Goal: Information Seeking & Learning: Compare options

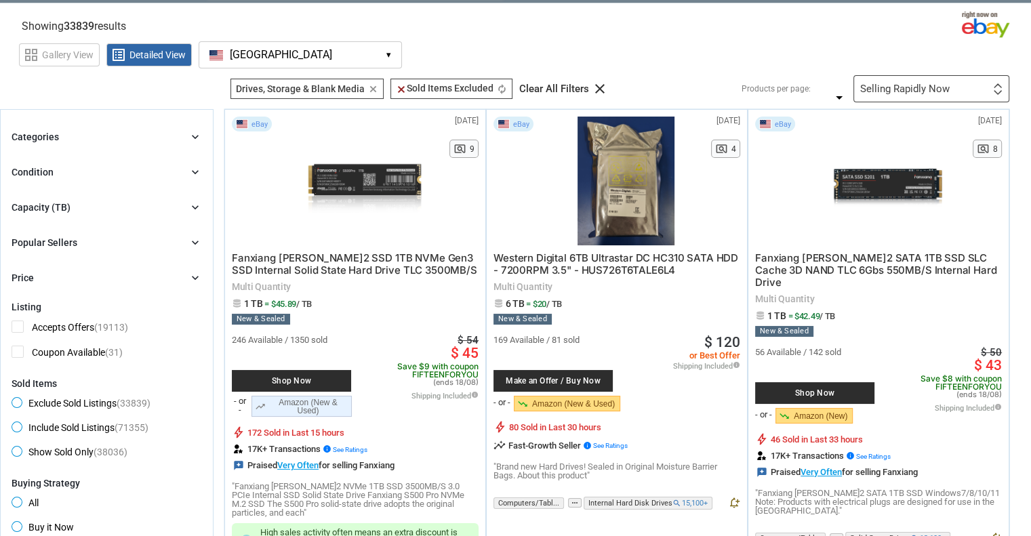
scroll to position [68, 0]
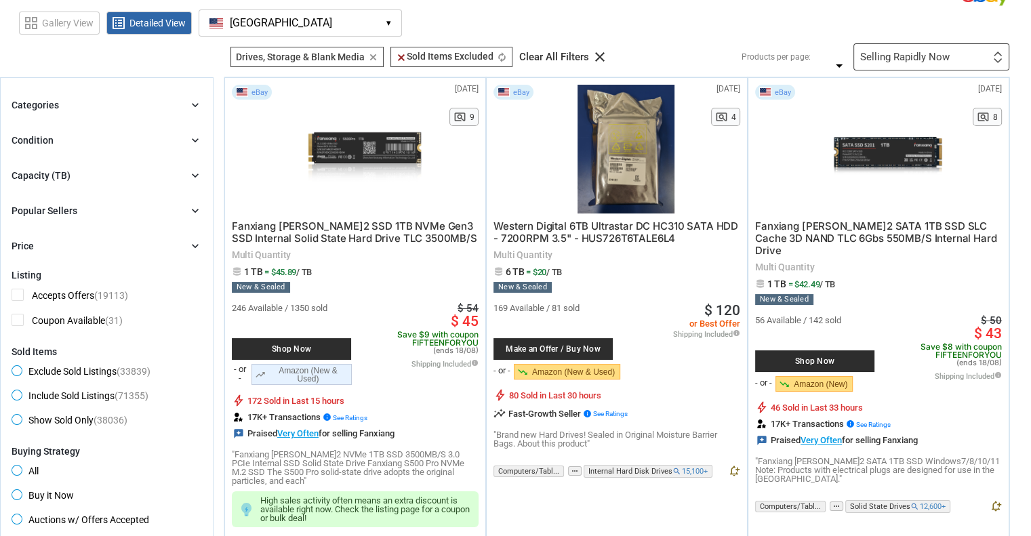
click at [127, 169] on div "Capacity (TB) chevron_right" at bounding box center [107, 175] width 190 height 16
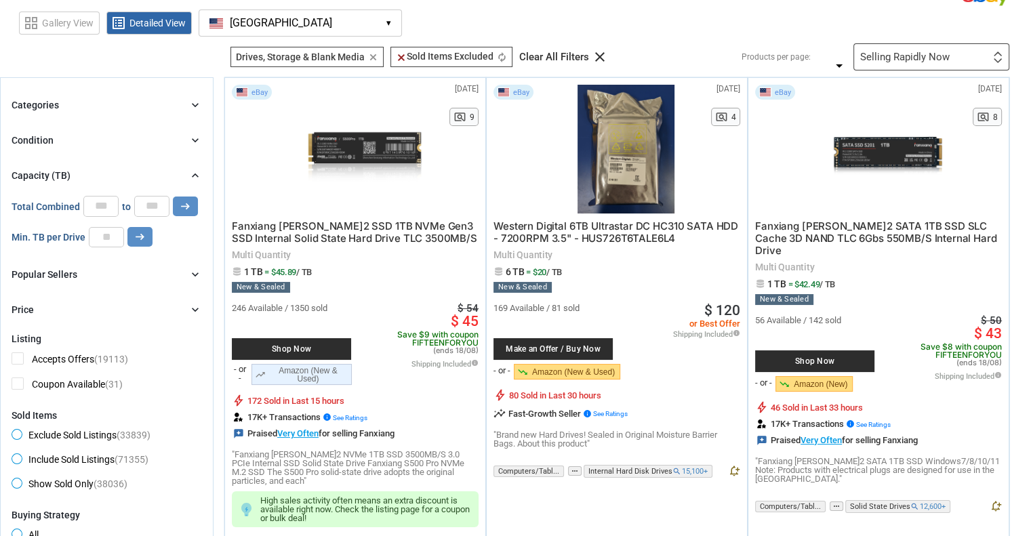
click at [127, 169] on div "Capacity (TB) chevron_right" at bounding box center [107, 175] width 190 height 16
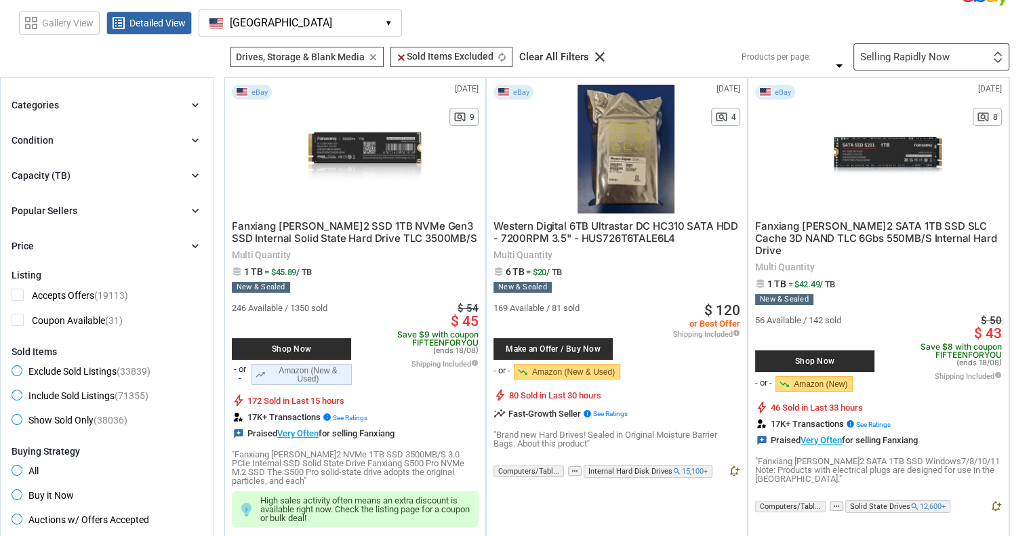
click at [127, 169] on div "Capacity (TB) chevron_right" at bounding box center [107, 175] width 190 height 16
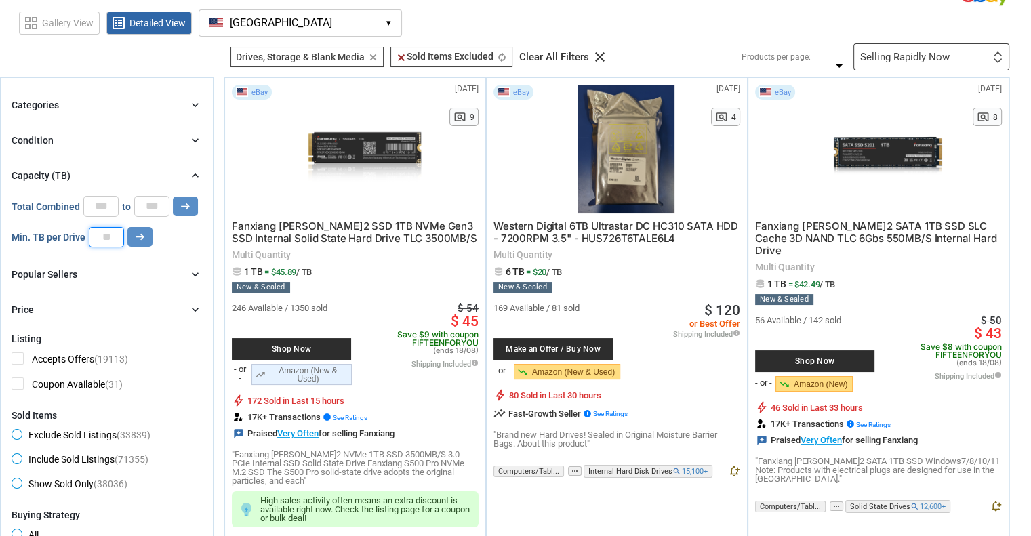
click at [114, 232] on input "number" at bounding box center [106, 237] width 35 height 20
type input "*"
click at [140, 235] on icon "arrow_right_alt" at bounding box center [139, 236] width 13 height 13
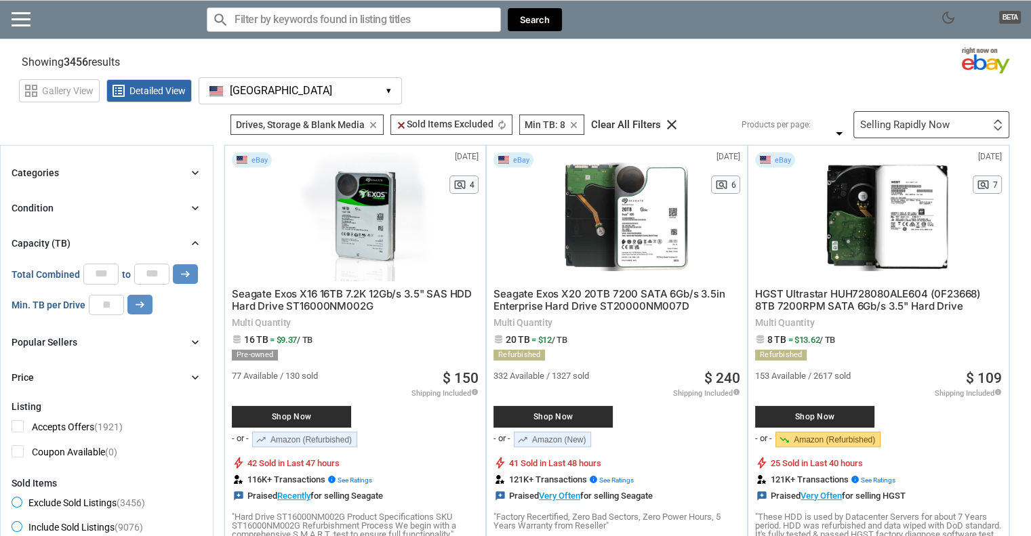
click at [186, 243] on div "Capacity (TB) chevron_right" at bounding box center [107, 243] width 190 height 16
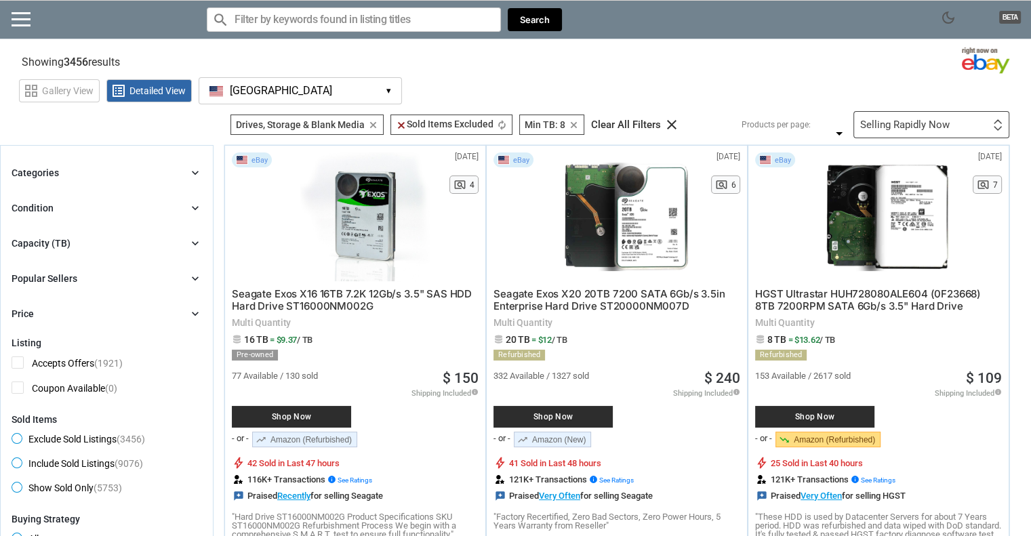
click at [98, 211] on div "Condition chevron_right" at bounding box center [107, 208] width 190 height 16
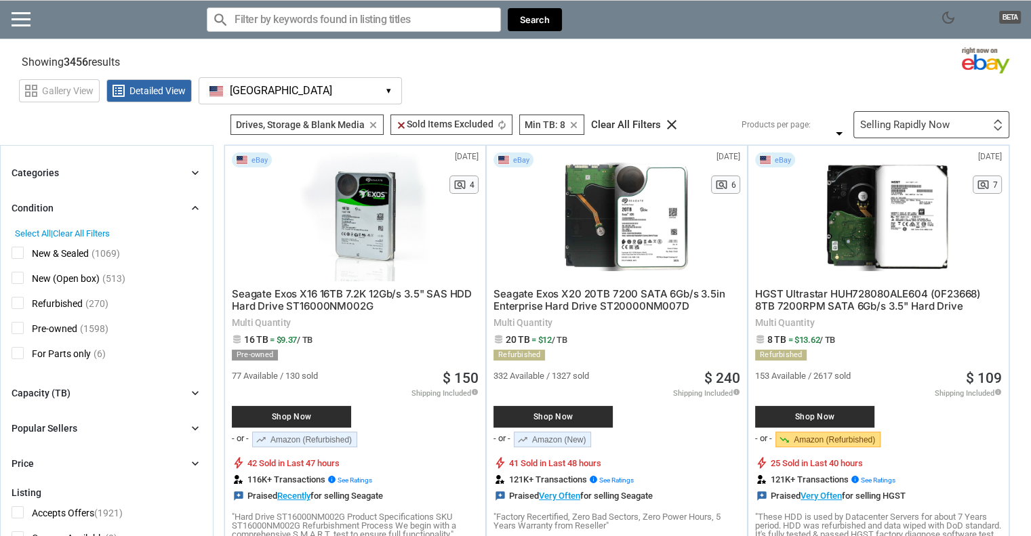
click at [96, 208] on div "Condition chevron_right" at bounding box center [107, 208] width 190 height 16
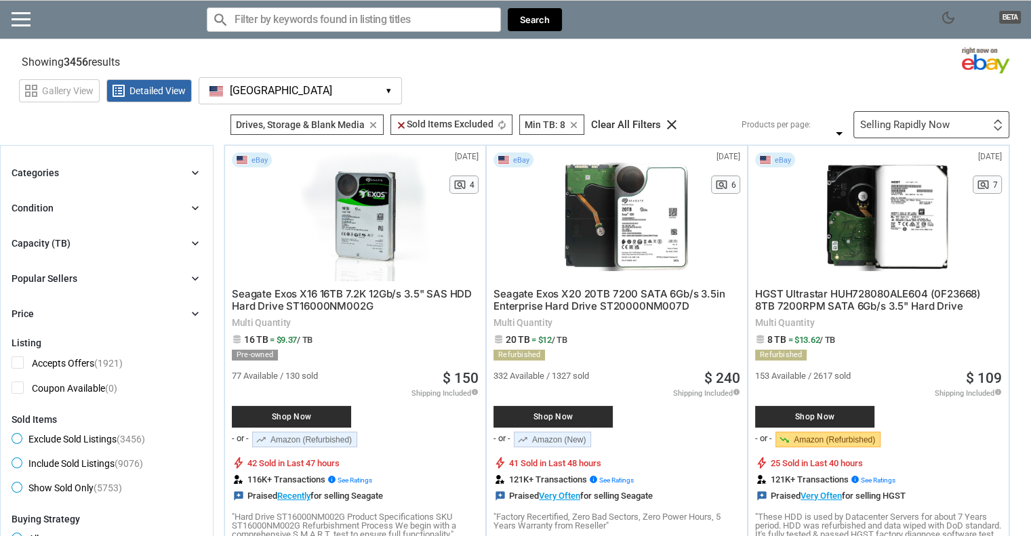
click at [94, 316] on div "Price chevron_right" at bounding box center [107, 314] width 190 height 16
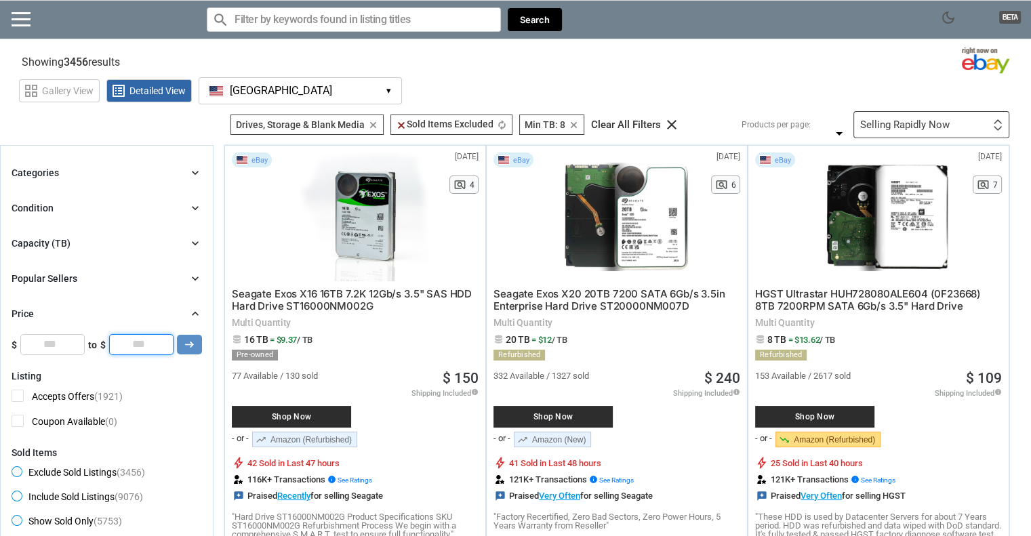
drag, startPoint x: 143, startPoint y: 338, endPoint x: 120, endPoint y: 316, distance: 31.6
click at [120, 316] on div "Price chevron_right $0 $10000 0 0 0 *** $ * to $ * arrow_right_alt" at bounding box center [107, 330] width 190 height 49
type input "**"
click at [198, 343] on button "arrow_right_alt" at bounding box center [189, 345] width 25 height 20
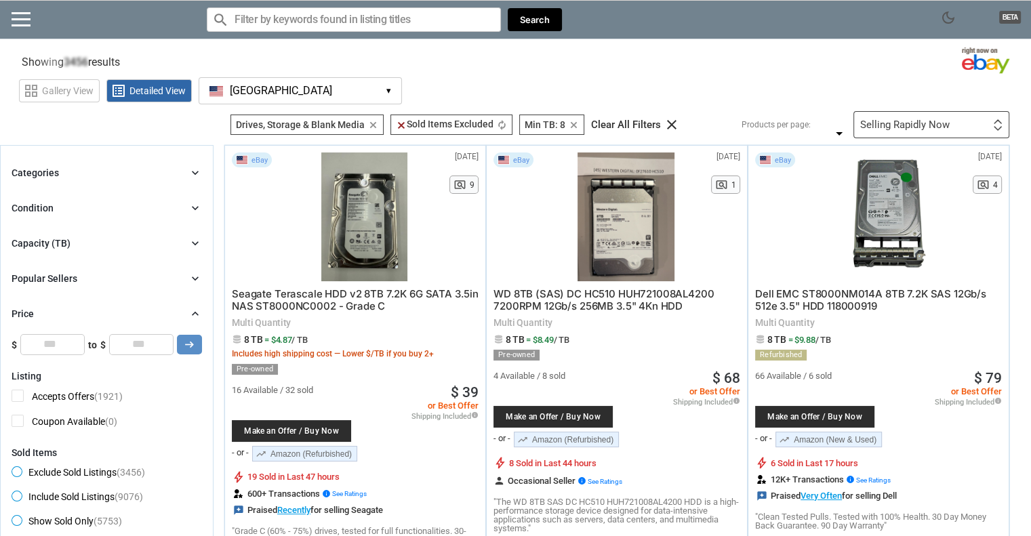
click at [195, 312] on icon "chevron_right" at bounding box center [195, 314] width 14 height 14
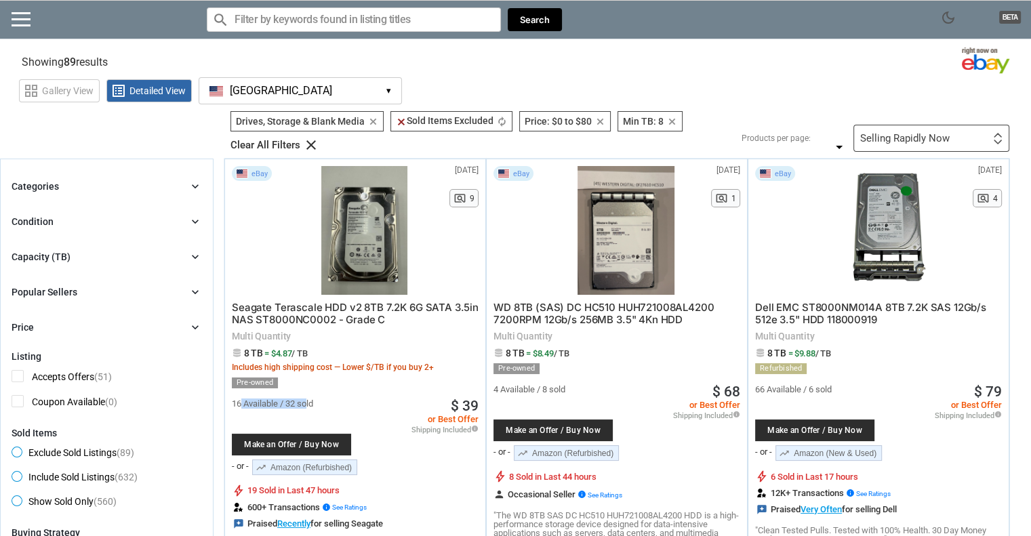
drag, startPoint x: 241, startPoint y: 403, endPoint x: 317, endPoint y: 395, distance: 76.3
click at [316, 395] on div "16 Available / 32 sold Make an Offer / Buy Now - or - trending_up Amazon (Refur…" at bounding box center [355, 434] width 247 height 92
click at [318, 394] on div "16 Available / 32 sold Make an Offer / Buy Now - or - trending_up Amazon (Refur…" at bounding box center [355, 434] width 247 height 92
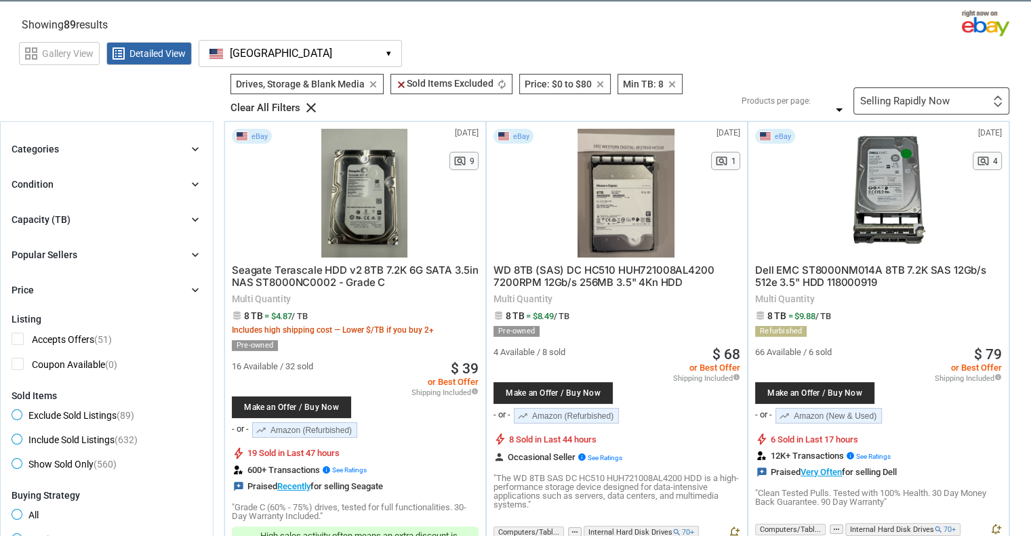
scroll to position [68, 0]
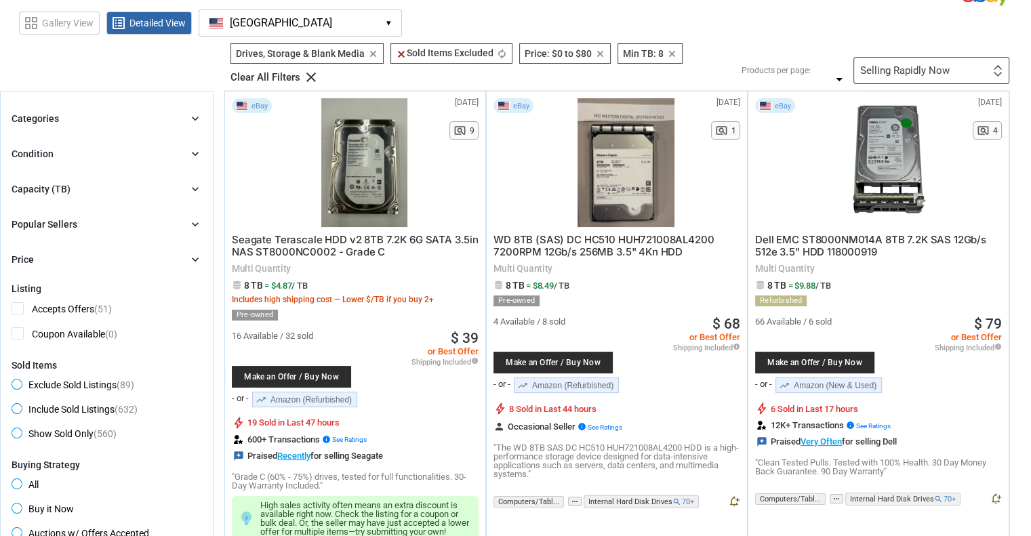
click at [374, 329] on div "16 Available / 32 sold Make an Offer / Buy Now - or - trending_up Amazon (Refur…" at bounding box center [355, 367] width 247 height 92
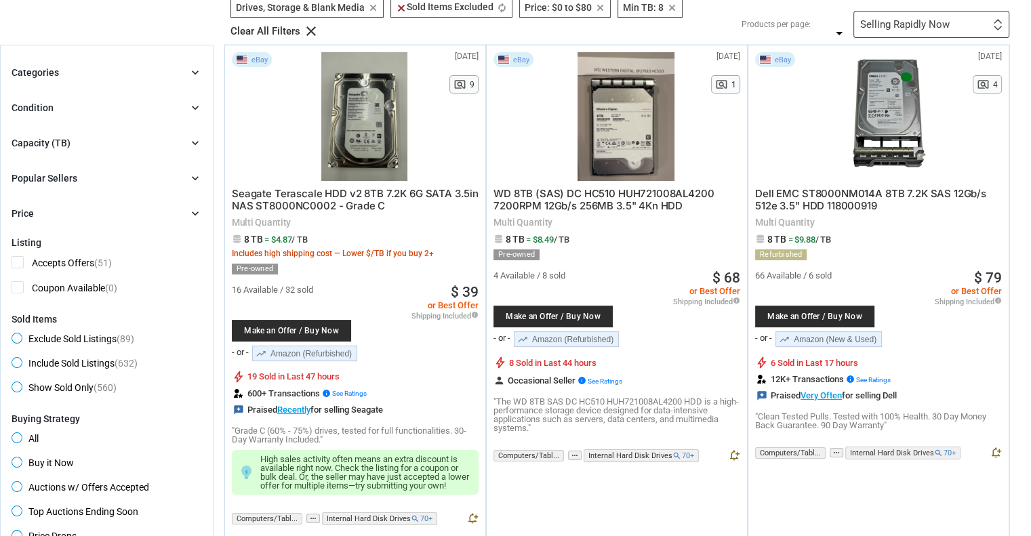
scroll to position [136, 0]
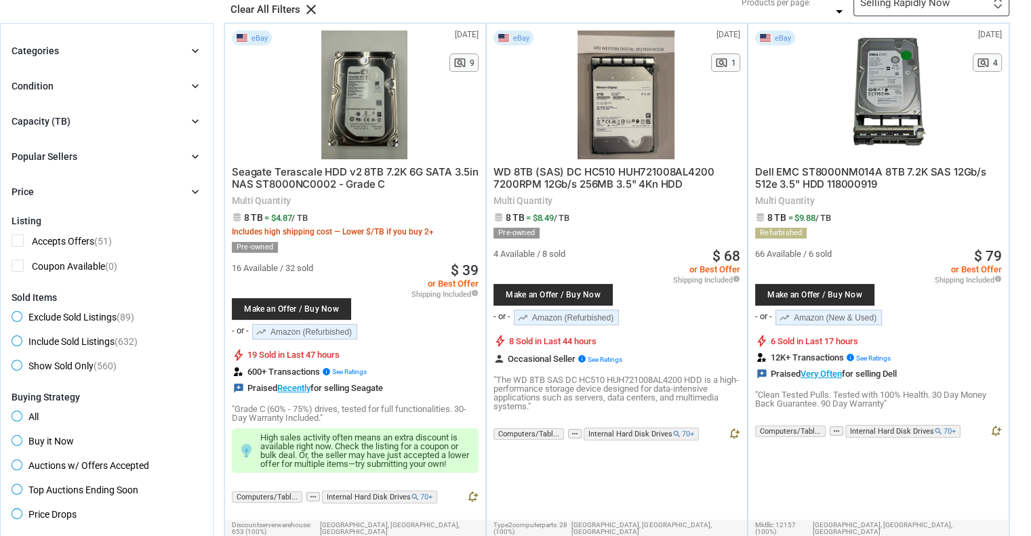
click at [335, 171] on span "Seagate Terascale HDD v2 8TB 7.2K 6G SATA 3.5in NAS ST8000NC0002 - Grade C" at bounding box center [355, 177] width 247 height 25
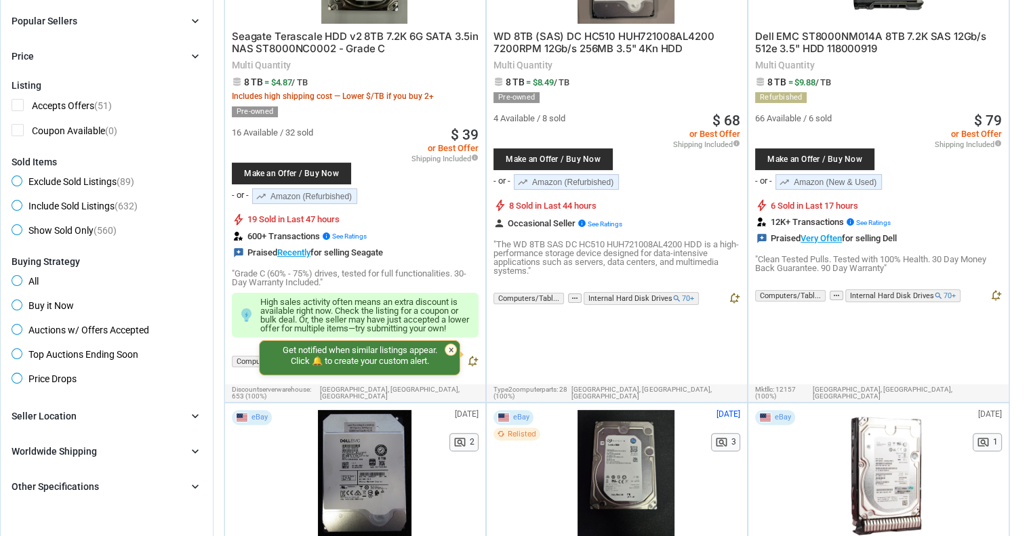
scroll to position [474, 0]
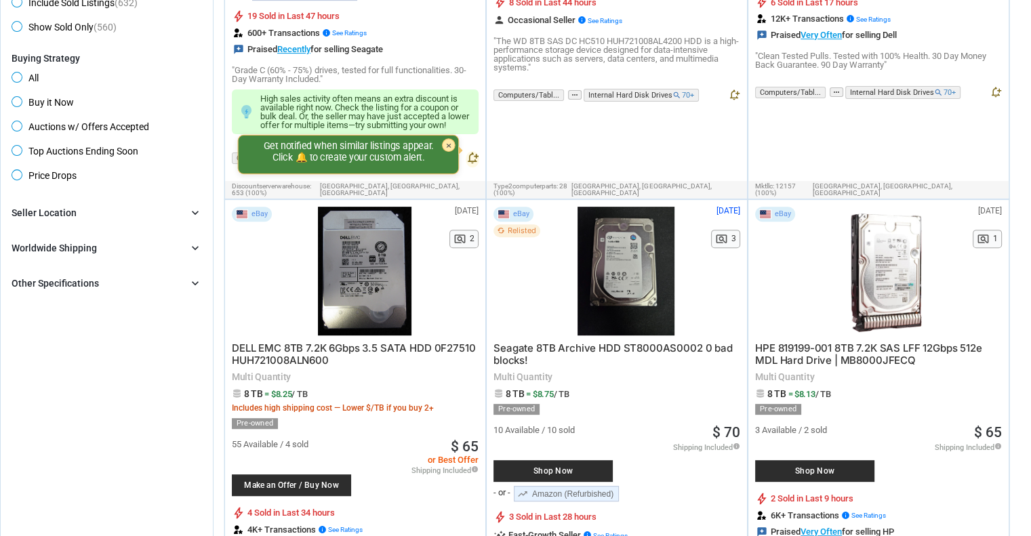
click at [444, 152] on div "×" at bounding box center [449, 145] width 14 height 14
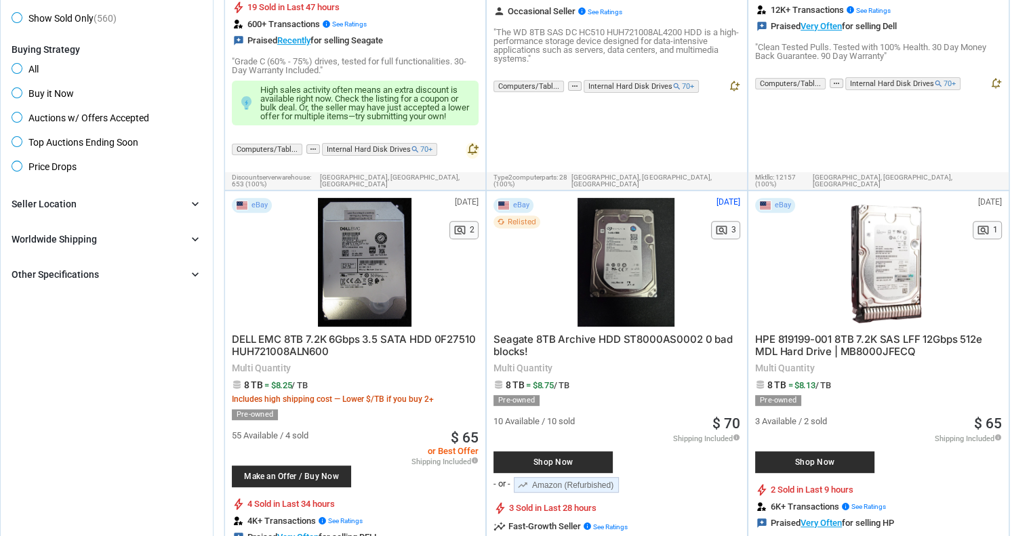
scroll to position [610, 0]
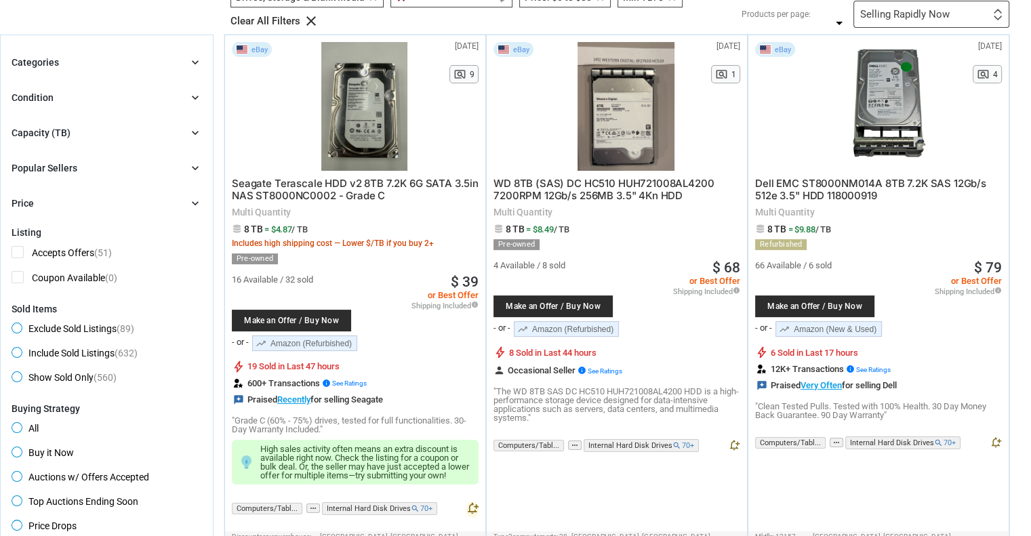
scroll to position [0, 0]
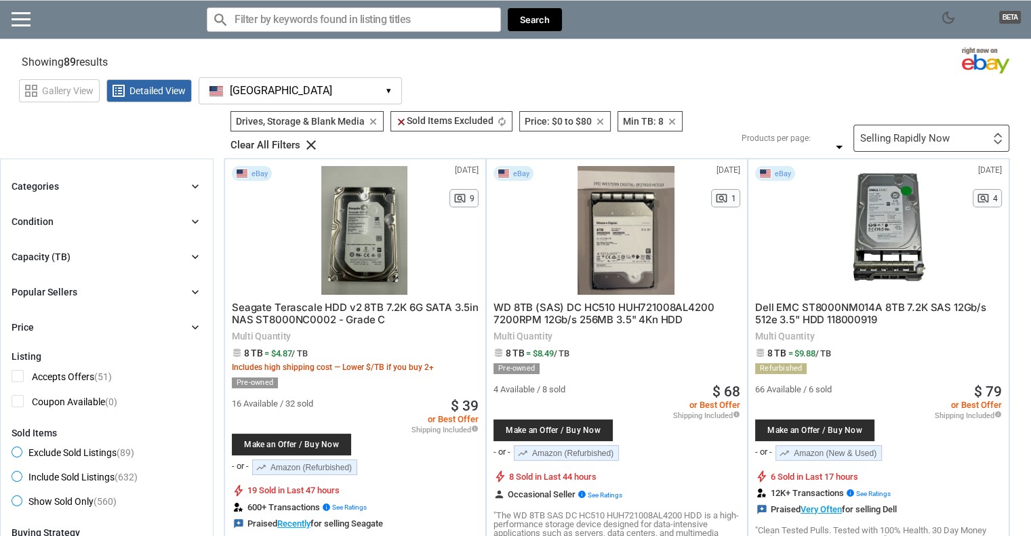
click at [586, 120] on div "Price: $0 to $80 Price: $0 to $80 clear" at bounding box center [564, 121] width 91 height 20
click at [596, 123] on icon "clear" at bounding box center [600, 122] width 10 height 10
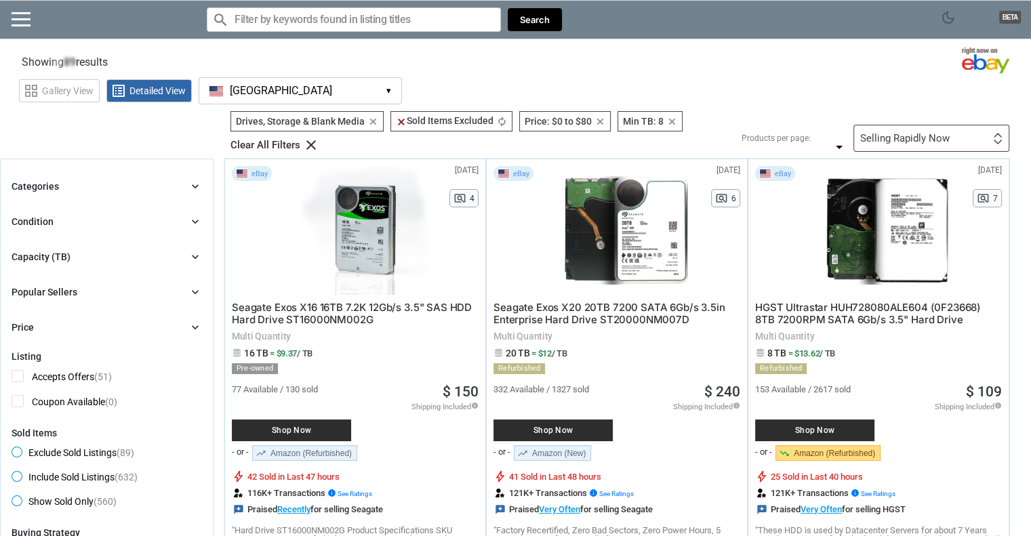
click at [910, 144] on div "Selling Rapidly Now First or Last Chance to Buy Recently Listed Selling Rapidly…" at bounding box center [931, 138] width 156 height 27
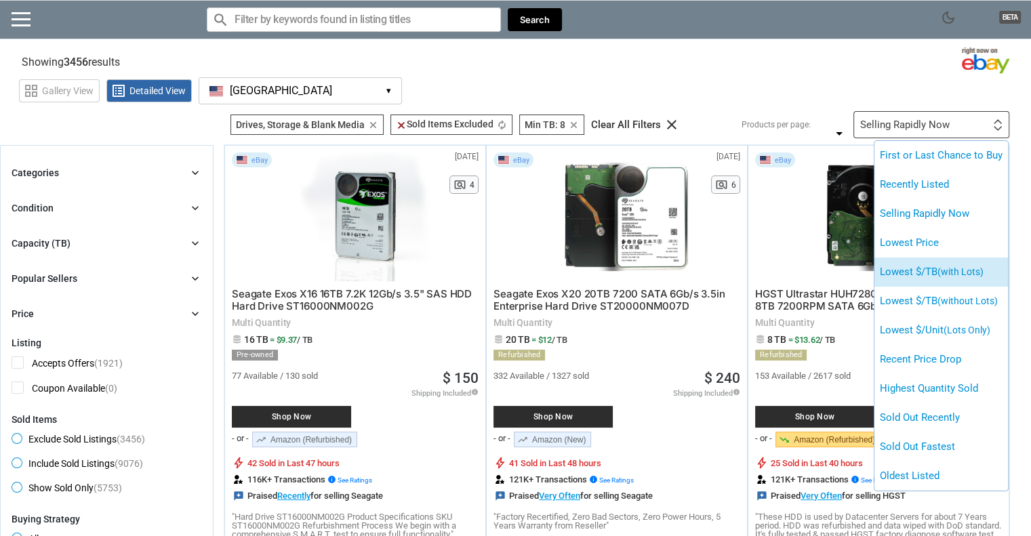
click at [962, 278] on li "Lowest $/TB (with Lots)" at bounding box center [940, 272] width 133 height 29
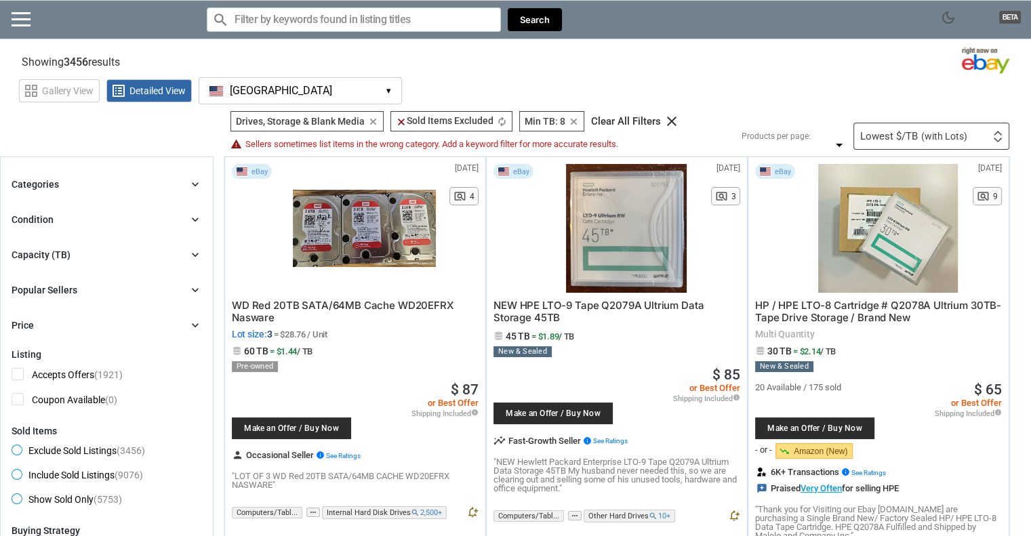
click at [364, 304] on span "WD Red 20TB SATA/64MB Cache WD20EFRX Nasware" at bounding box center [343, 311] width 222 height 25
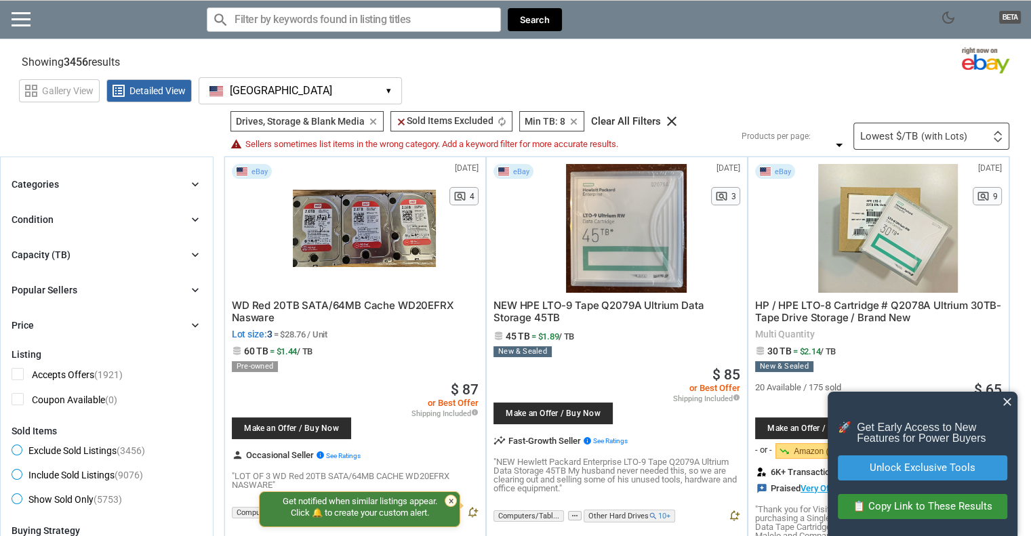
click at [1010, 397] on span "close" at bounding box center [1007, 402] width 14 height 14
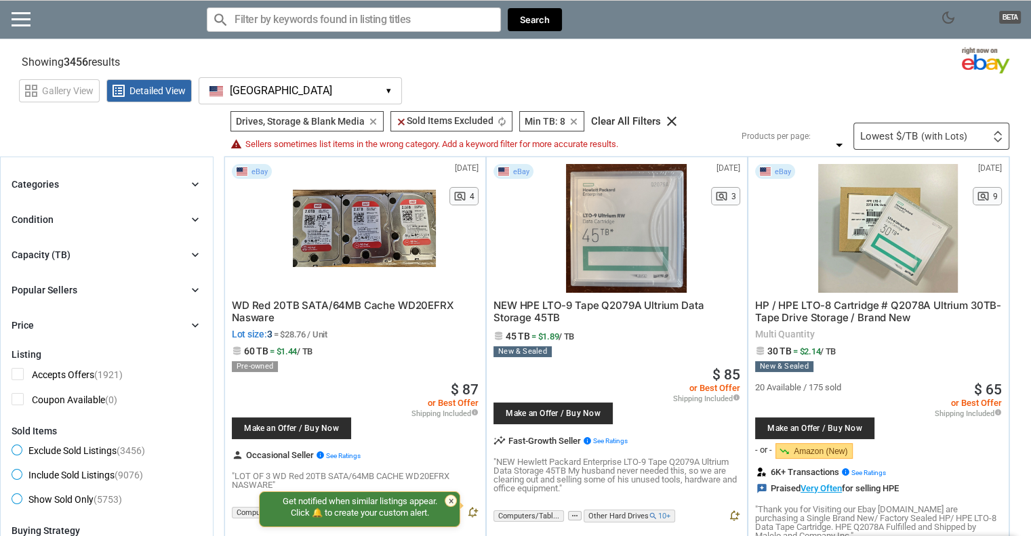
click at [577, 304] on span "NEW HPE LTO-9 Tape Q2079A Ultrium Data Storage 45TB" at bounding box center [598, 311] width 210 height 25
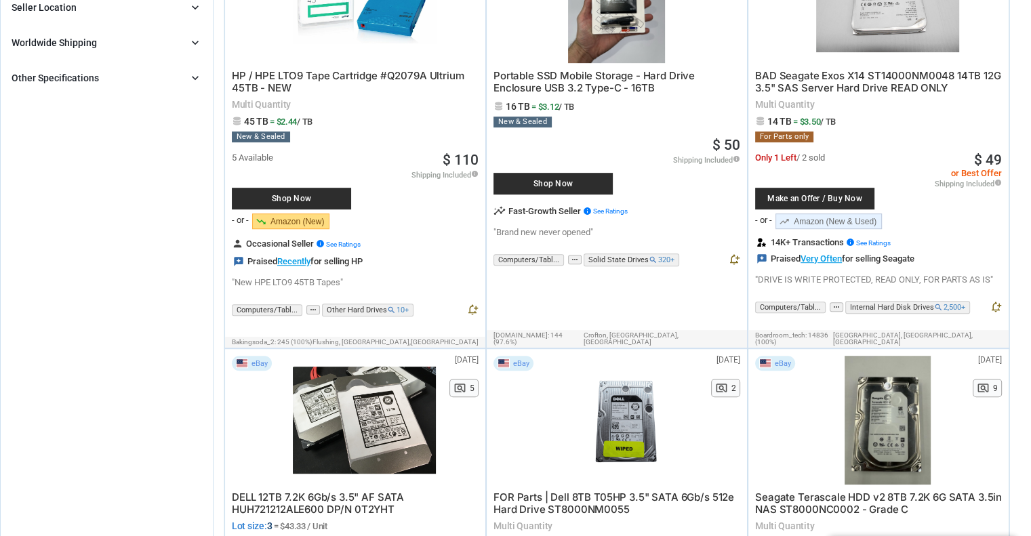
scroll to position [881, 0]
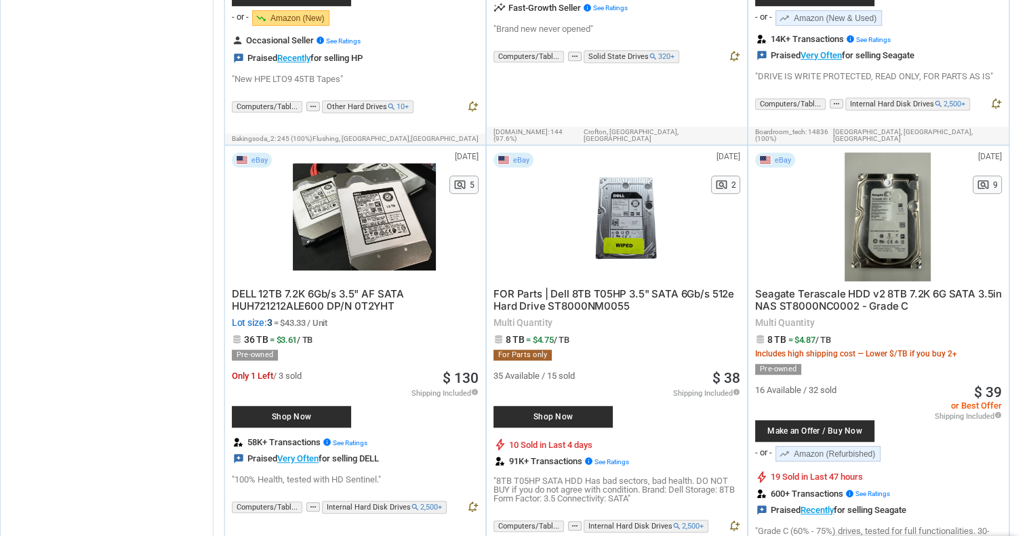
drag, startPoint x: 516, startPoint y: 338, endPoint x: 554, endPoint y: 340, distance: 38.7
click at [554, 350] on div "For Parts only" at bounding box center [616, 355] width 247 height 11
click at [541, 350] on div "For Parts only" at bounding box center [522, 355] width 58 height 11
drag, startPoint x: 511, startPoint y: 337, endPoint x: 535, endPoint y: 337, distance: 24.4
click at [534, 350] on div "For Parts only" at bounding box center [522, 355] width 58 height 11
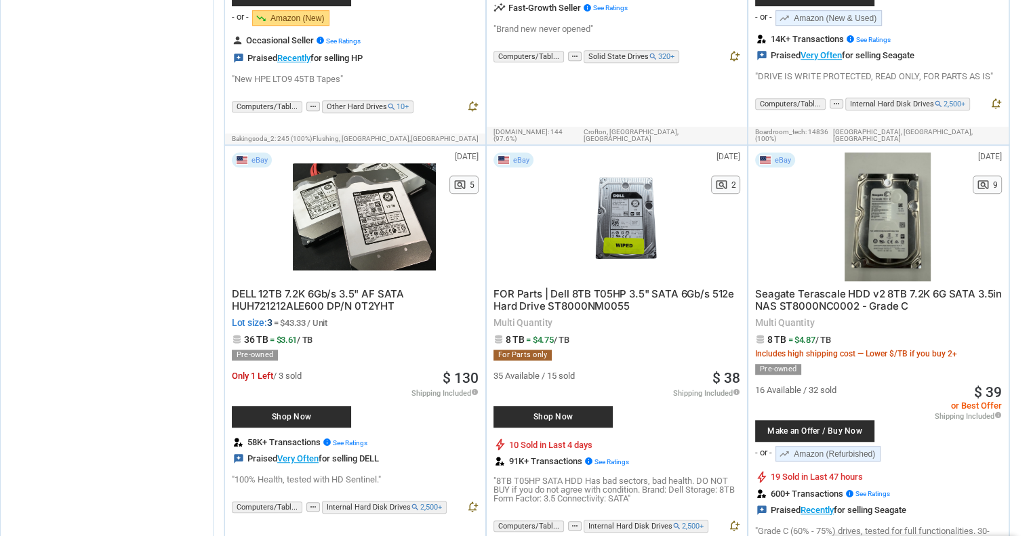
click at [536, 350] on div "For Parts only" at bounding box center [522, 355] width 58 height 11
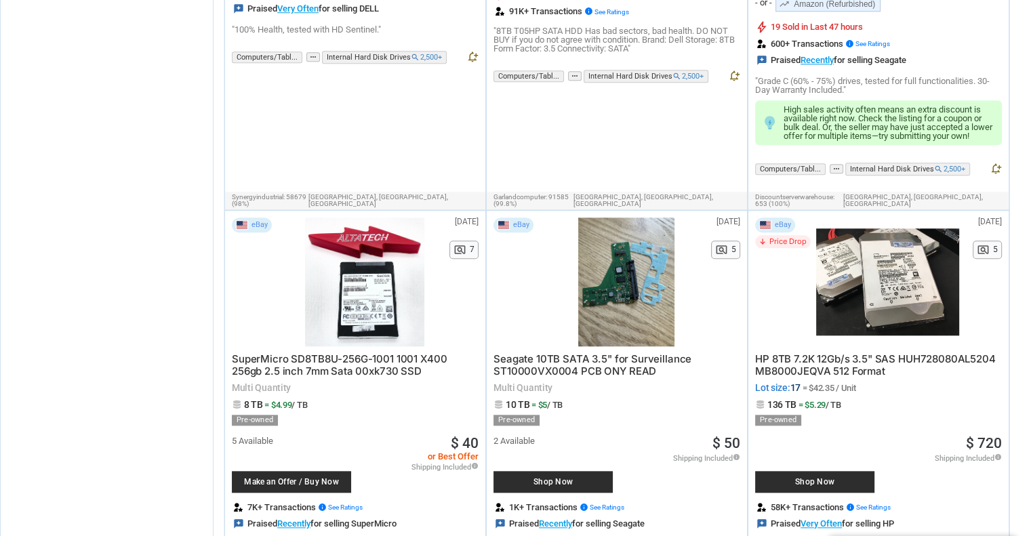
scroll to position [1355, 0]
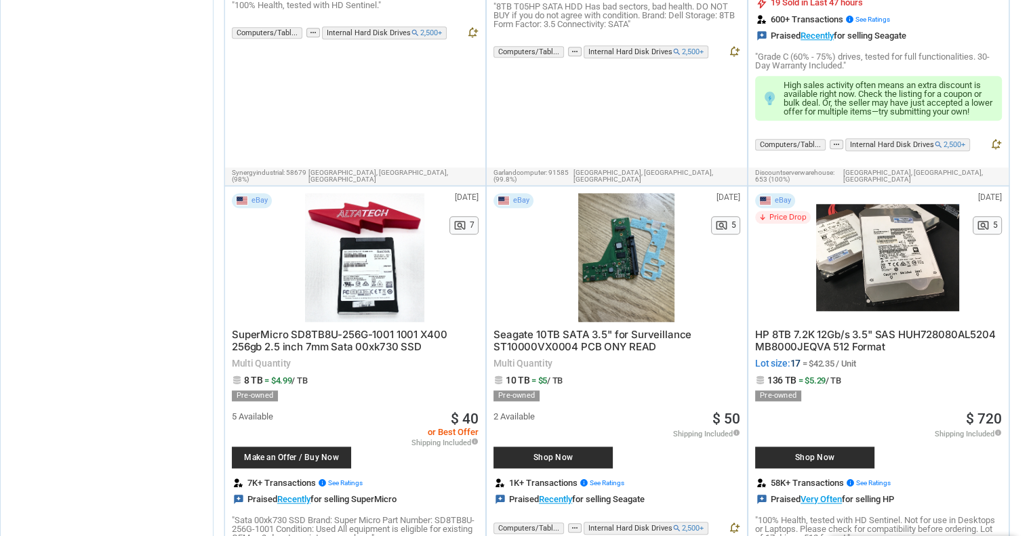
click at [296, 328] on span "SuperMicro SD8TB8U-256G-1001 1001 X400 256gb 2.5 inch 7mm Sata 00xk730 SSD" at bounding box center [339, 340] width 215 height 25
click at [311, 328] on span "SuperMicro SD8TB8U-256G-1001 1001 X400 256gb 2.5 inch 7mm Sata 00xk730 SSD" at bounding box center [339, 340] width 215 height 25
drag, startPoint x: 252, startPoint y: 367, endPoint x: 266, endPoint y: 367, distance: 13.6
click at [266, 375] on span "8 TB = $4.99 / TB" at bounding box center [355, 380] width 247 height 10
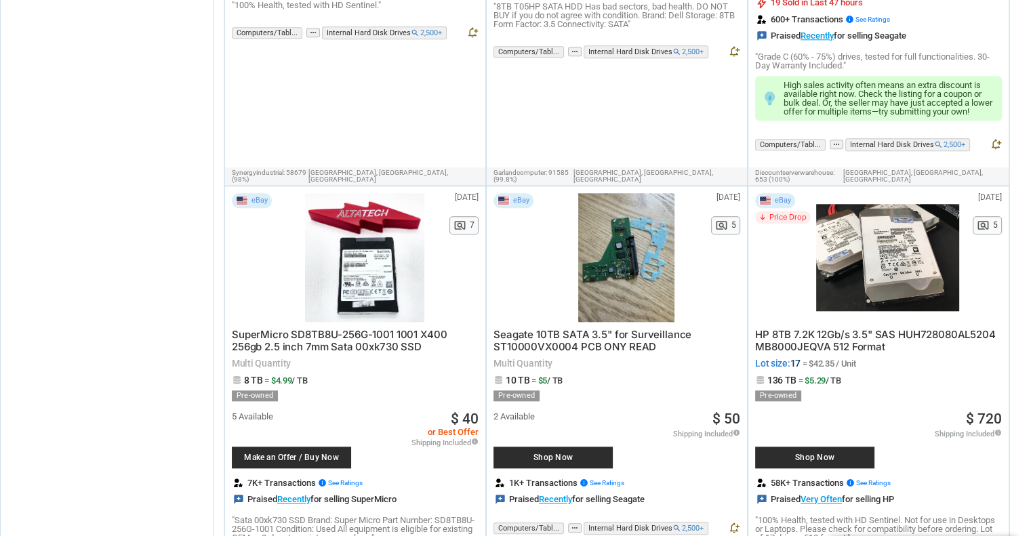
click at [264, 375] on span "= $4.99 / TB" at bounding box center [285, 380] width 43 height 10
drag, startPoint x: 244, startPoint y: 368, endPoint x: 271, endPoint y: 363, distance: 27.6
click at [271, 375] on span "8 TB = $4.99 / TB" at bounding box center [355, 380] width 247 height 10
click at [264, 375] on span "= $4.99 / TB" at bounding box center [285, 380] width 43 height 10
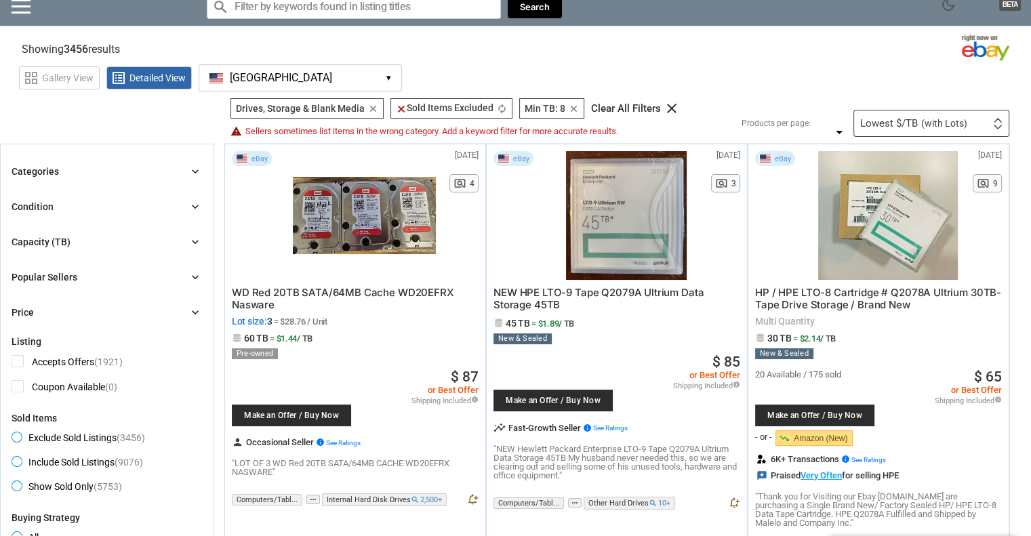
scroll to position [0, 0]
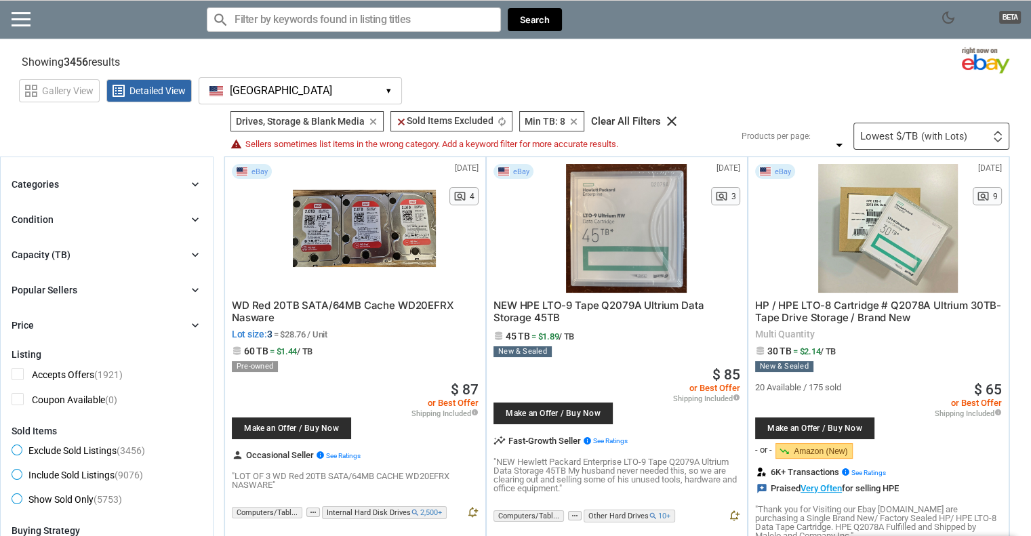
click at [84, 324] on div "Price chevron_right" at bounding box center [107, 325] width 190 height 16
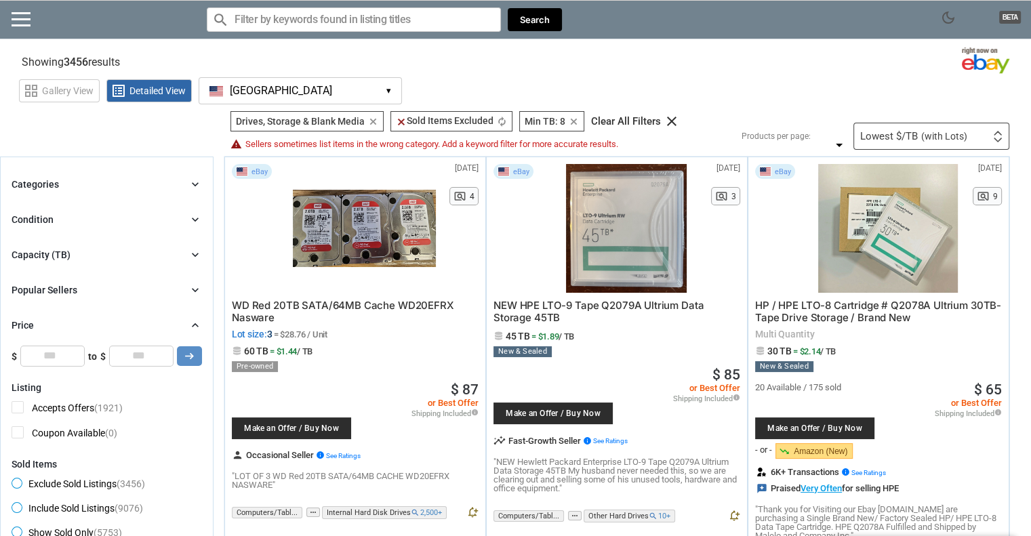
click at [85, 224] on div "Condition chevron_right" at bounding box center [107, 219] width 190 height 16
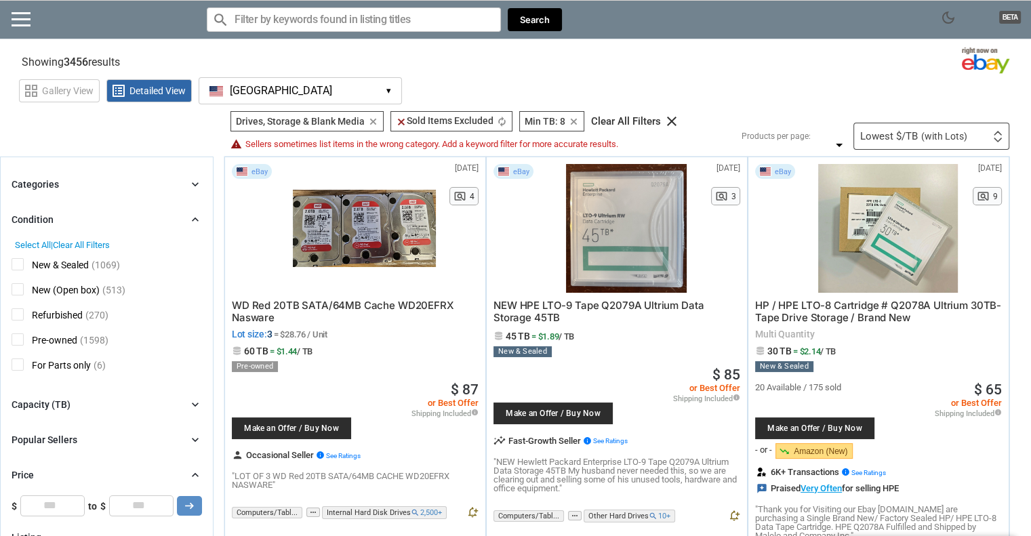
click at [20, 267] on span "New & Sealed" at bounding box center [50, 266] width 77 height 17
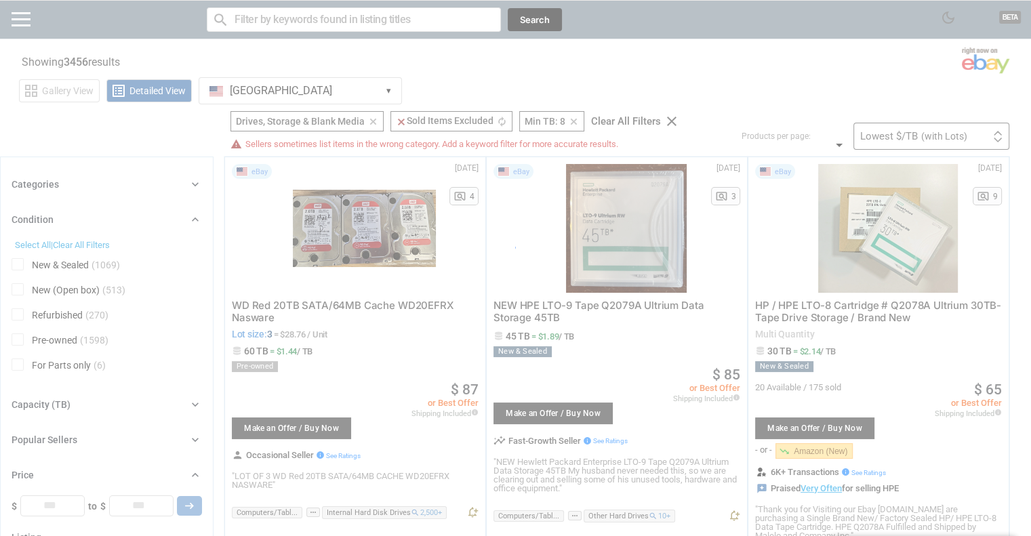
click at [16, 287] on div at bounding box center [515, 268] width 1031 height 536
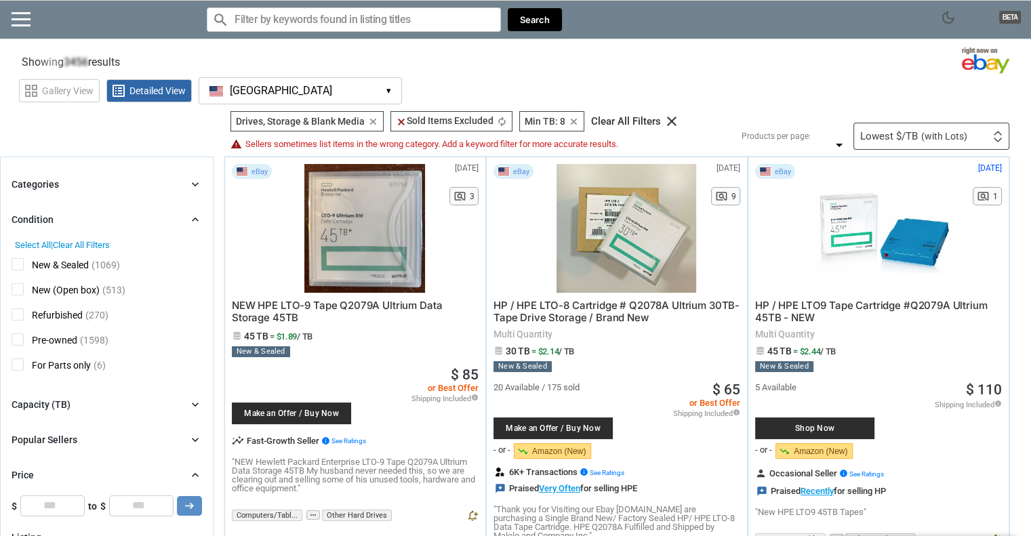
click at [16, 289] on span "New (Open box)" at bounding box center [56, 291] width 88 height 17
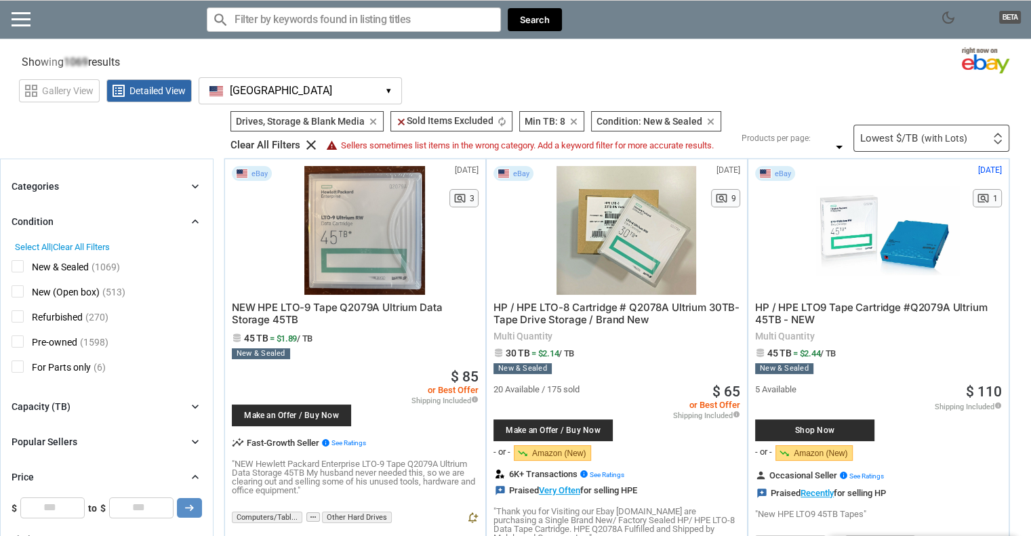
click at [20, 337] on span "Pre-owned" at bounding box center [45, 343] width 66 height 17
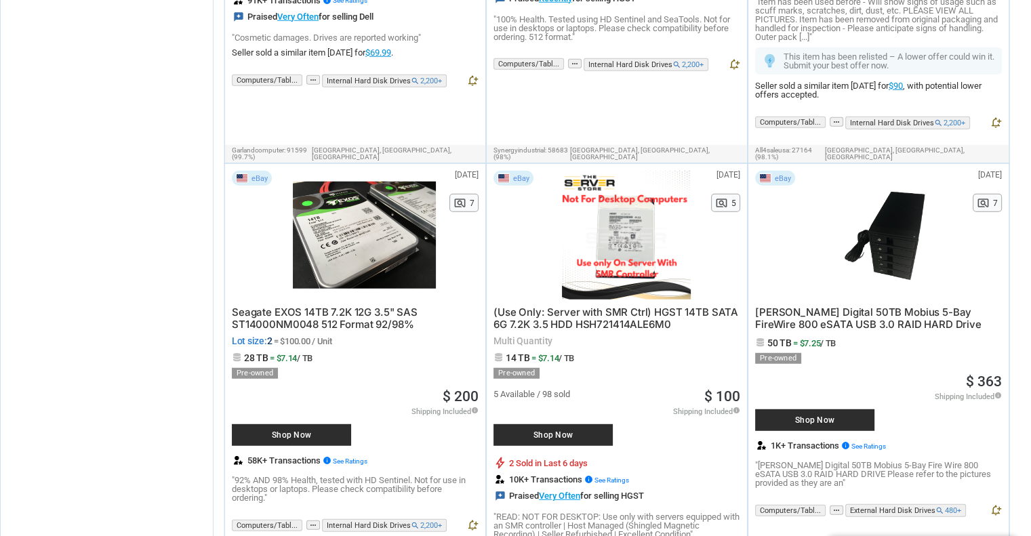
scroll to position [3659, 0]
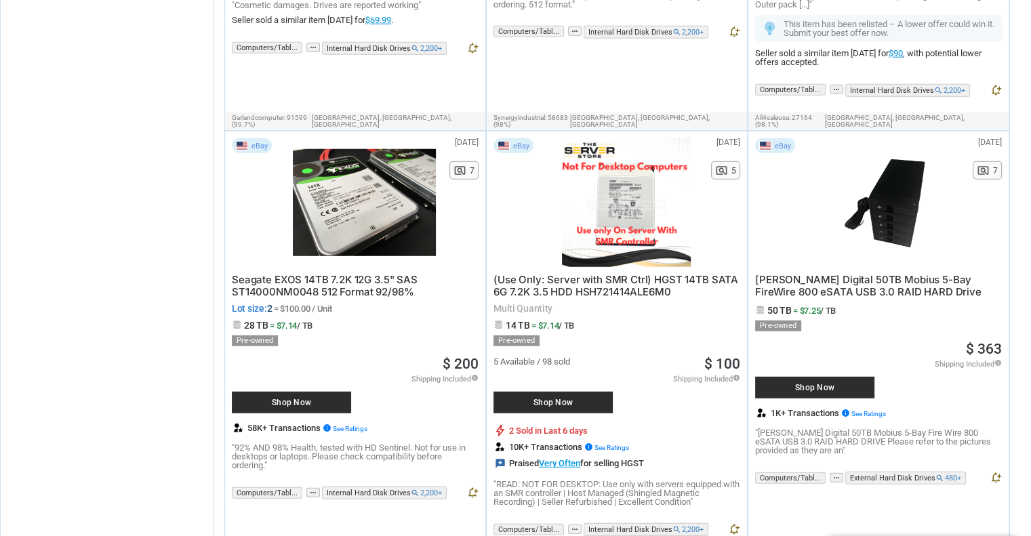
click at [838, 273] on span "[PERSON_NAME] Digital 50TB Mobius 5-Bay FireWire 800 eSATA USB 3.0 RAID HARD Dr…" at bounding box center [868, 285] width 226 height 25
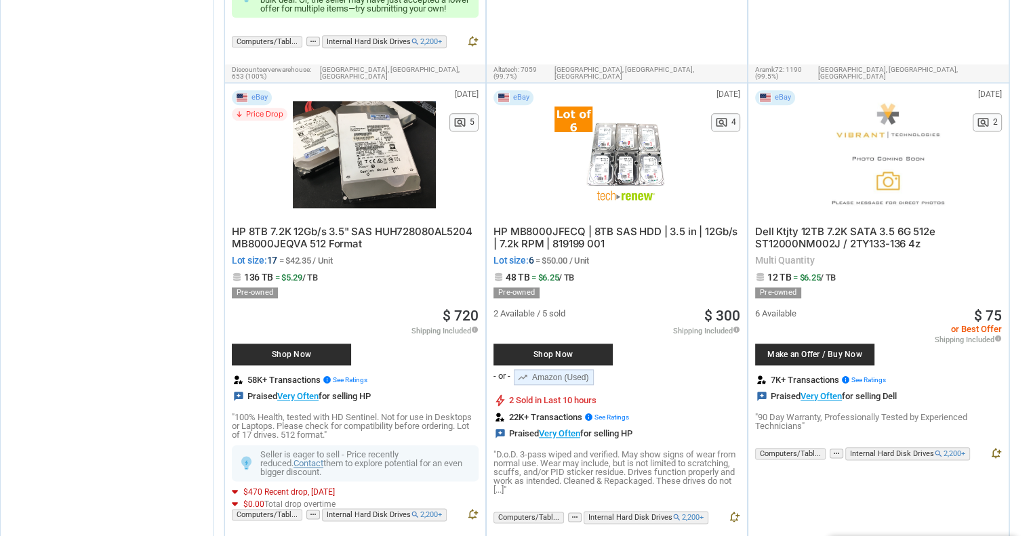
scroll to position [1491, 0]
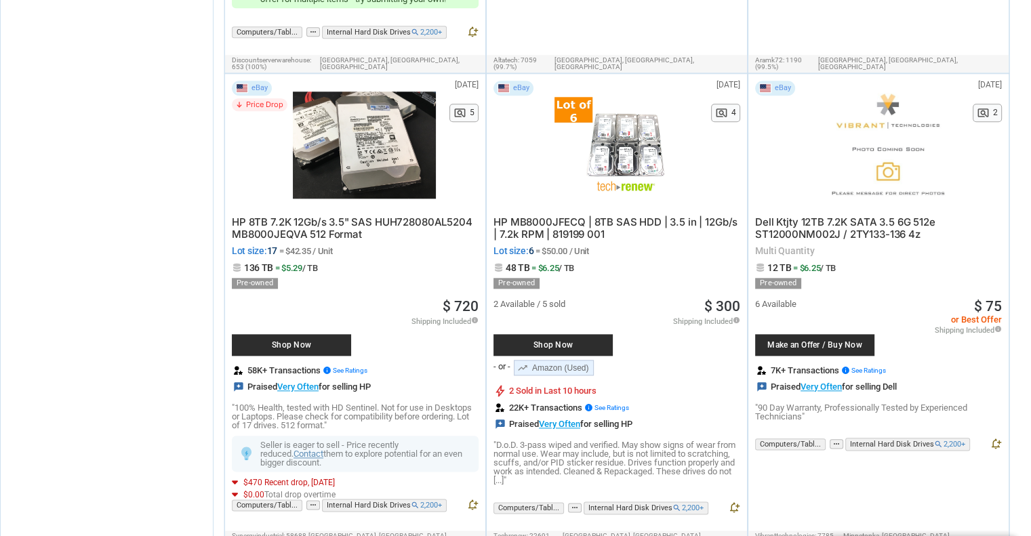
click at [284, 215] on span "HP 8TB 7.2K 12Gb/s 3.5" SAS HUH728080AL5204 MB8000JEQVA 512 Format" at bounding box center [352, 227] width 241 height 25
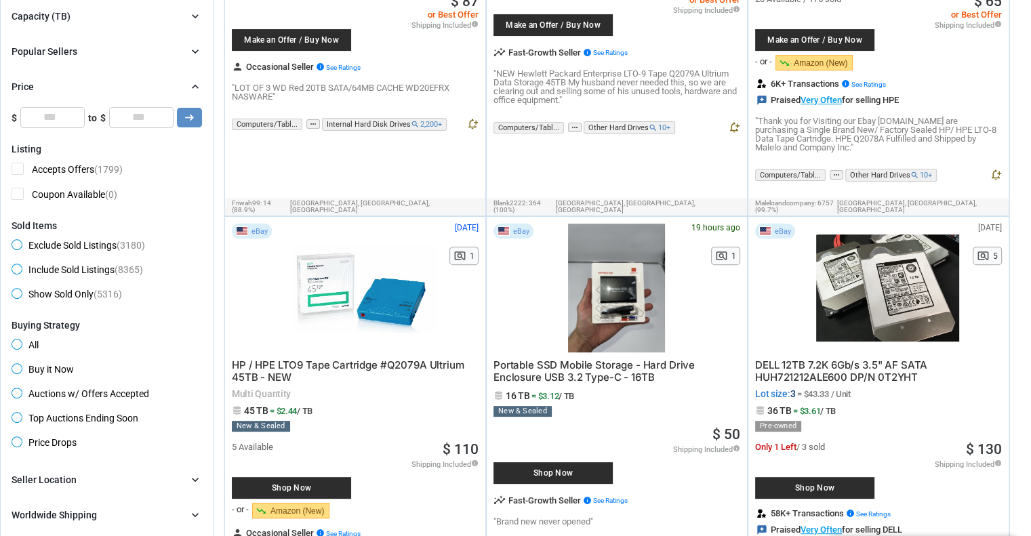
scroll to position [474, 0]
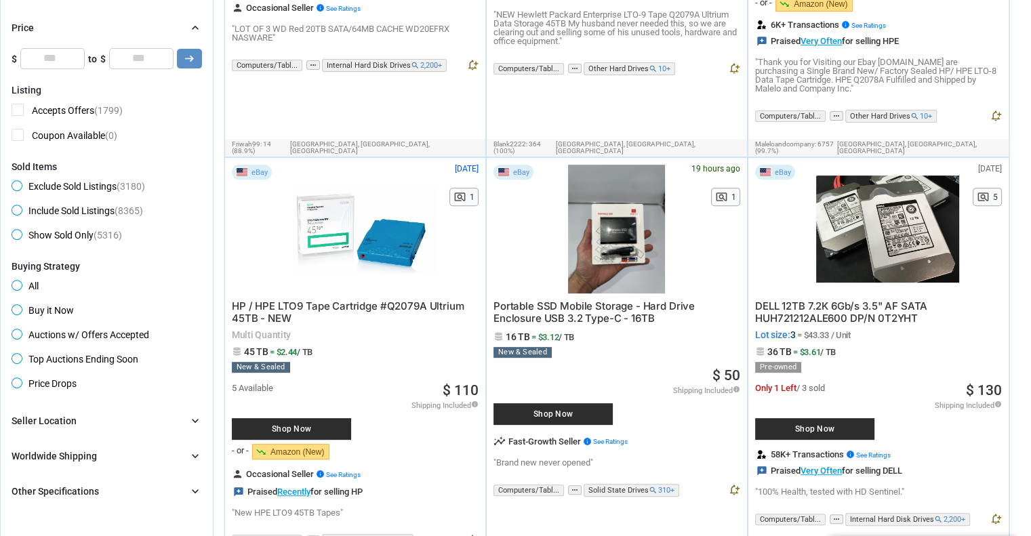
click at [547, 305] on span "Portable SSD Mobile Storage - Hard Drive Enclosure USB 3.2 Type-C - 16TB" at bounding box center [593, 312] width 201 height 25
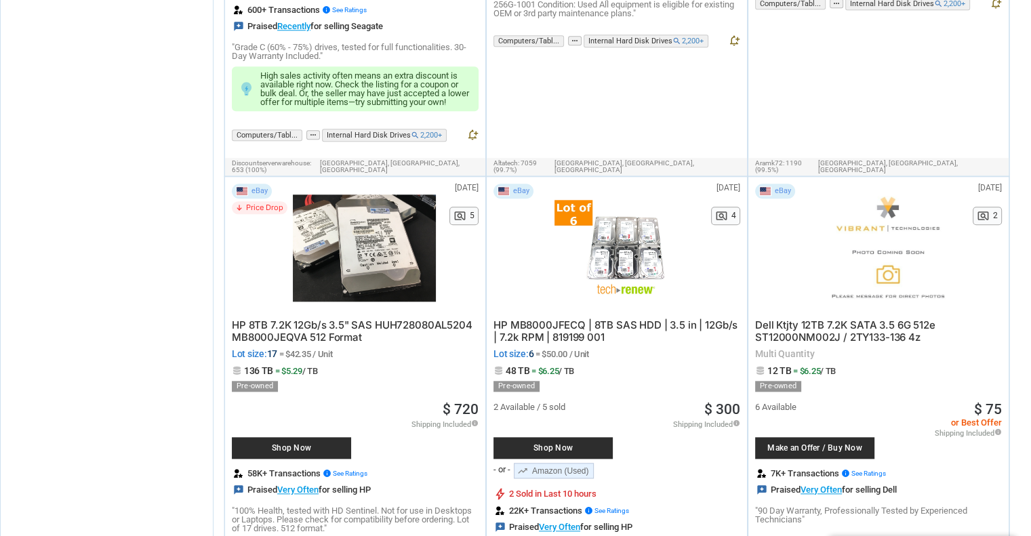
scroll to position [1423, 0]
